Goal: Check status

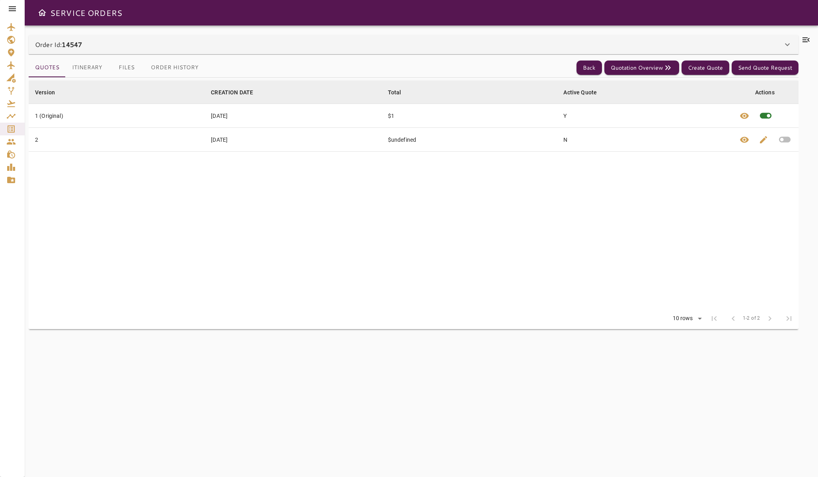
click at [409, 139] on td "$undefined" at bounding box center [470, 140] width 176 height 24
click at [235, 139] on td "[DATE]" at bounding box center [293, 140] width 177 height 24
click at [668, 67] on icon "button" at bounding box center [666, 67] width 3 height 5
click at [744, 140] on span "visibility" at bounding box center [745, 140] width 10 height 10
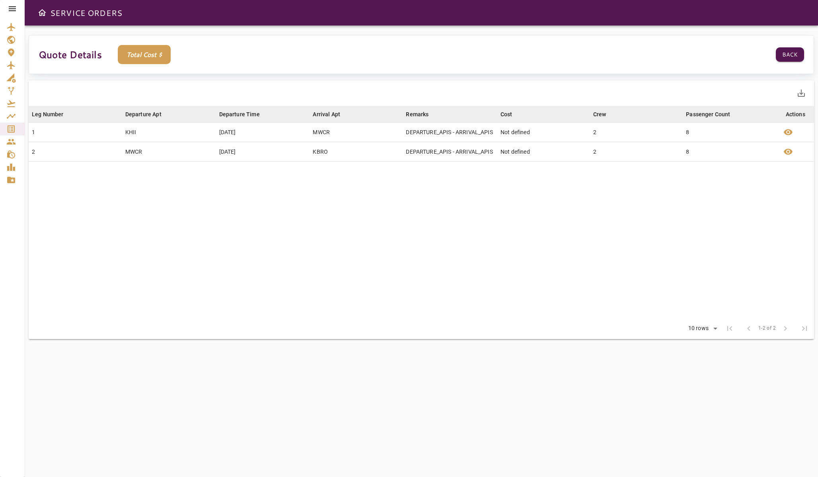
click at [144, 57] on p "Total Cost $" at bounding box center [144, 54] width 53 height 19
click at [794, 58] on button "Back" at bounding box center [790, 54] width 28 height 15
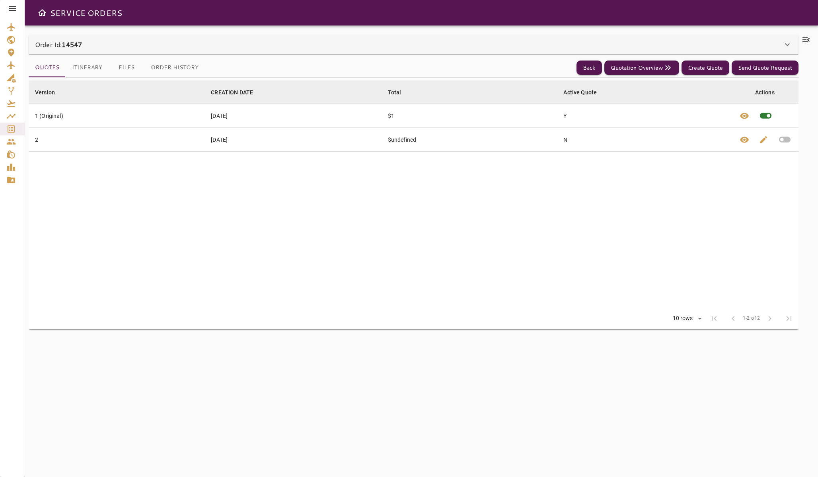
click at [119, 45] on div "Order Id: 14547" at bounding box center [409, 45] width 748 height 10
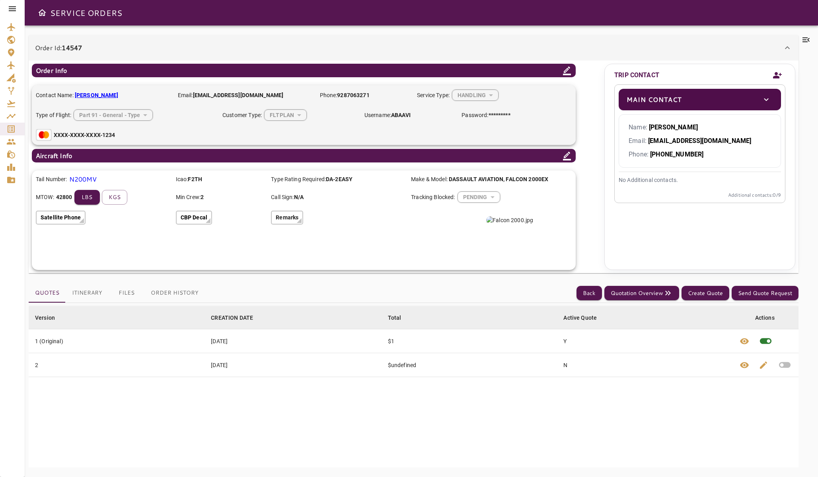
click at [120, 45] on div "Order Id: 14547" at bounding box center [409, 48] width 748 height 10
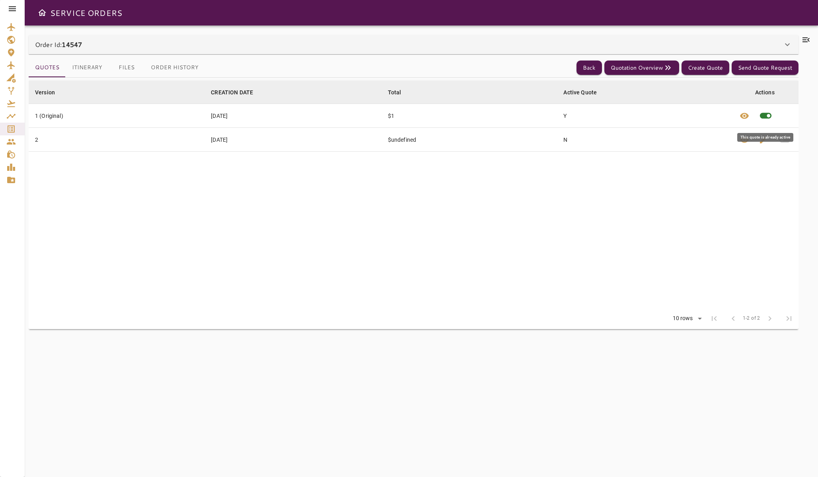
click at [767, 116] on span at bounding box center [765, 115] width 23 height 23
click at [769, 115] on span at bounding box center [765, 115] width 23 height 23
click at [785, 140] on icon "button" at bounding box center [785, 140] width 12 height 6
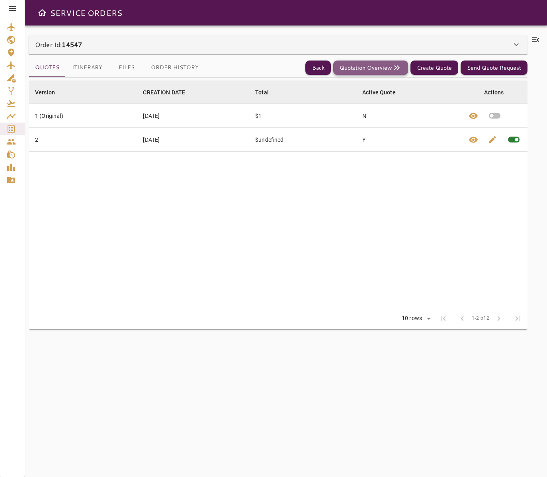
click at [383, 67] on button "Quotation Overview" at bounding box center [370, 67] width 75 height 15
